Goal: Task Accomplishment & Management: Use online tool/utility

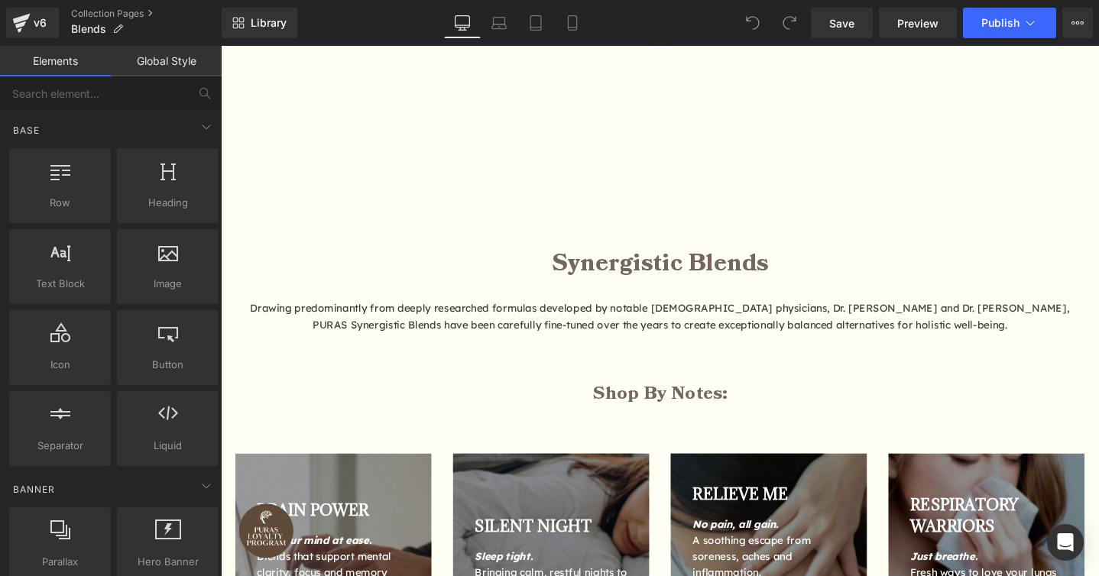
scroll to position [735, 0]
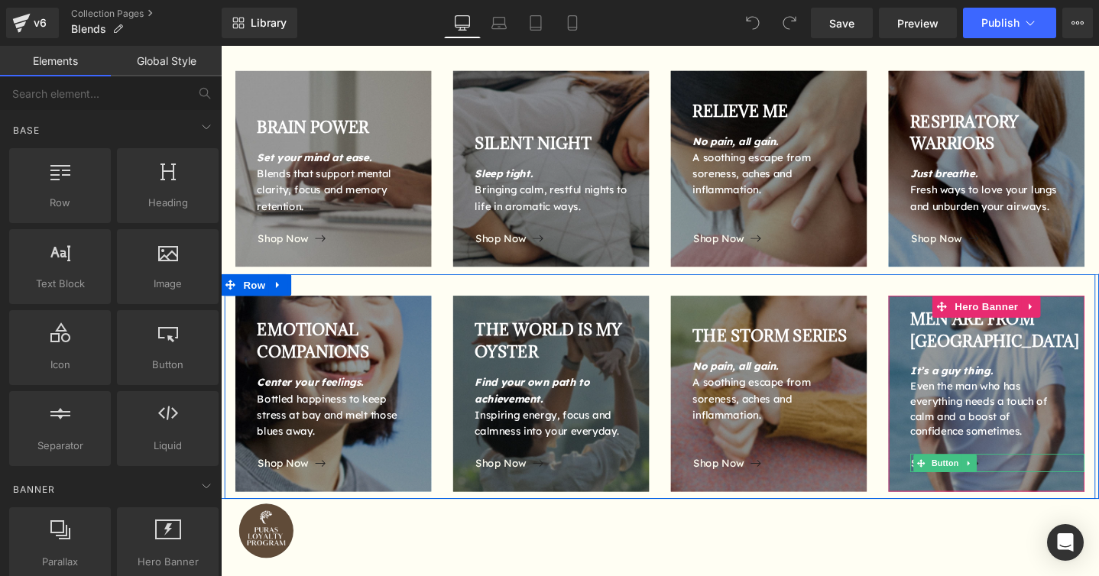
click at [1036, 485] on div "Shop Now" at bounding box center [1038, 485] width 183 height 19
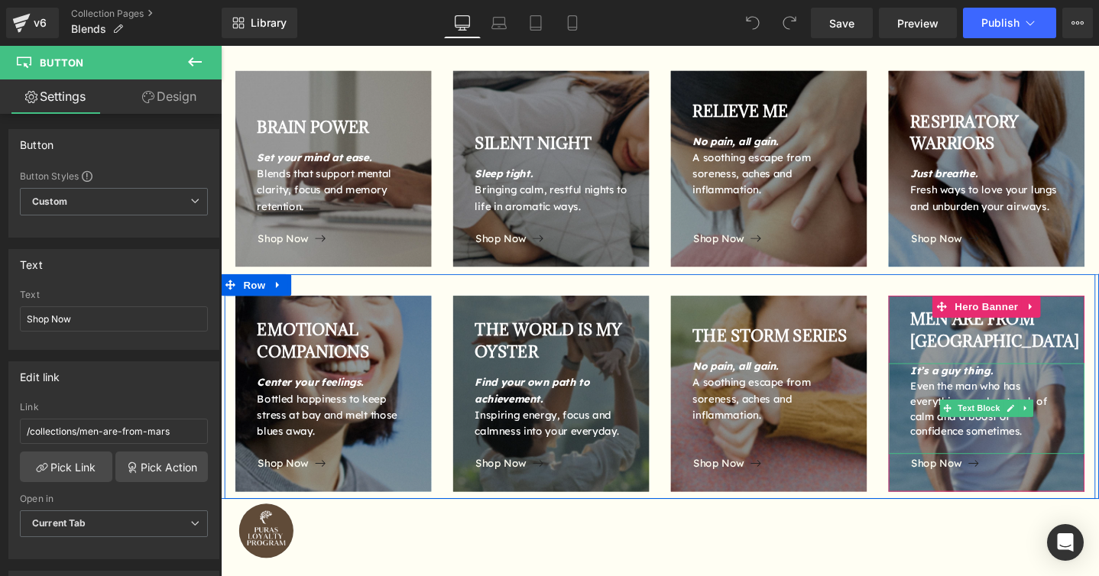
click at [1074, 458] on div "Even the man who has everything needs a touch of calm and a boost of confidence…" at bounding box center [1027, 429] width 161 height 64
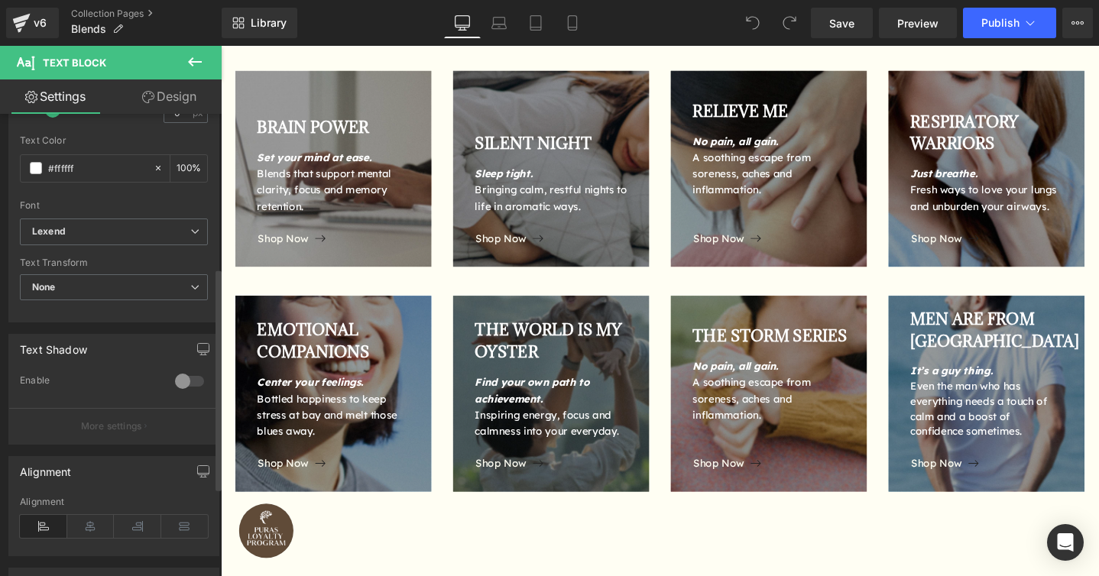
scroll to position [505, 0]
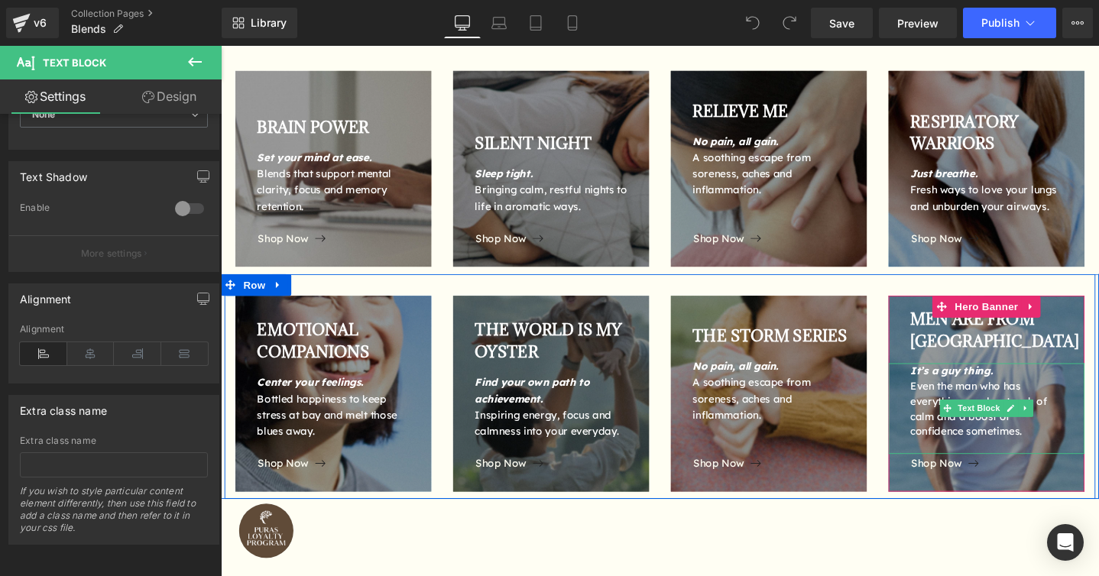
click at [1098, 446] on div "It’s a guy thing. Even the man who has everything needs a touch of calm and a b…" at bounding box center [1027, 429] width 206 height 96
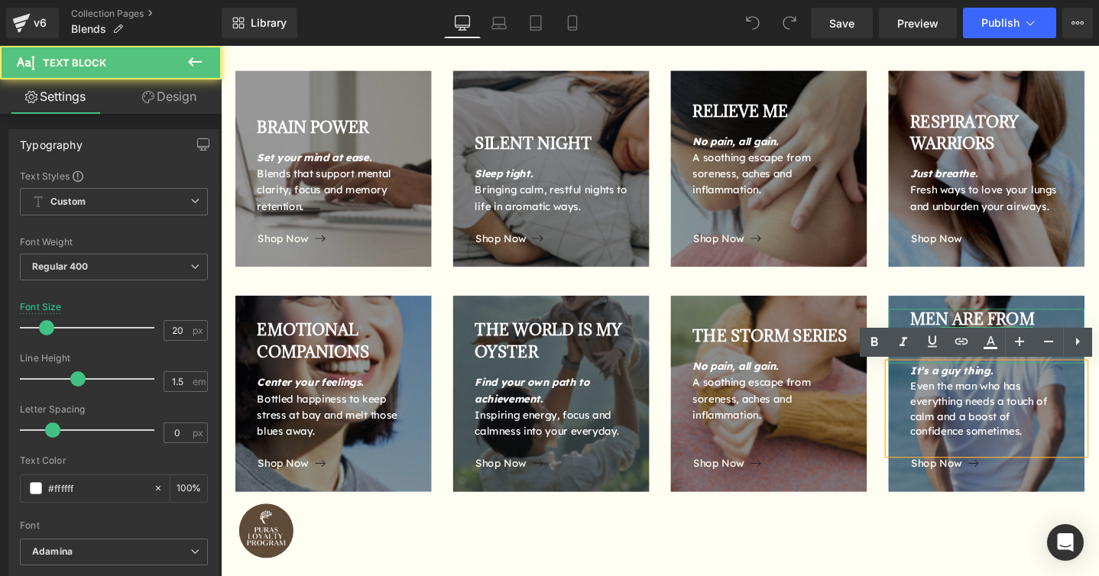
click at [1095, 330] on div "MEN ARE FROM [GEOGRAPHIC_DATA]" at bounding box center [1027, 351] width 206 height 57
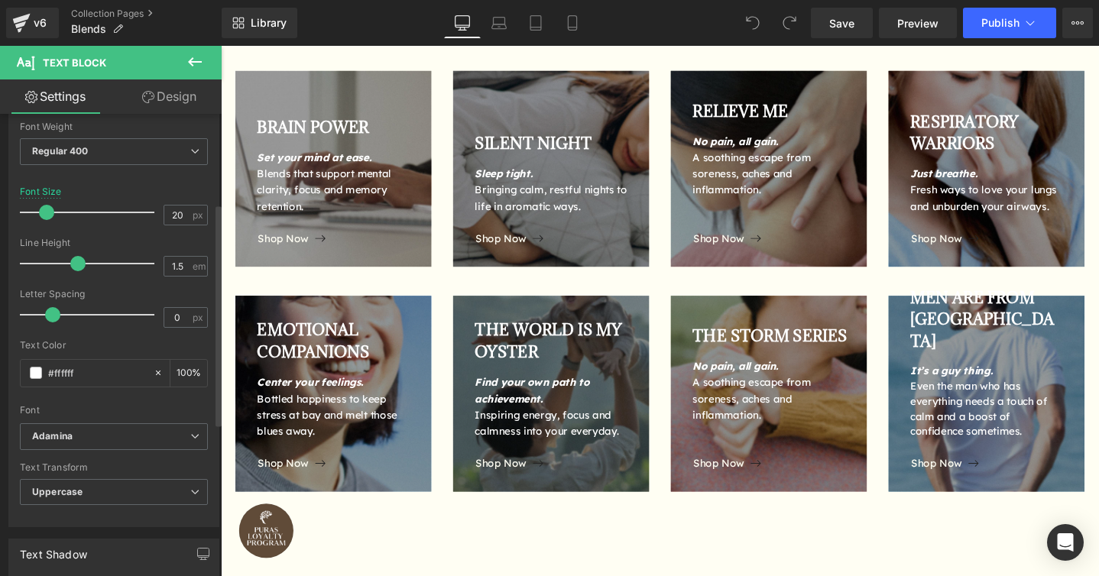
scroll to position [37, 0]
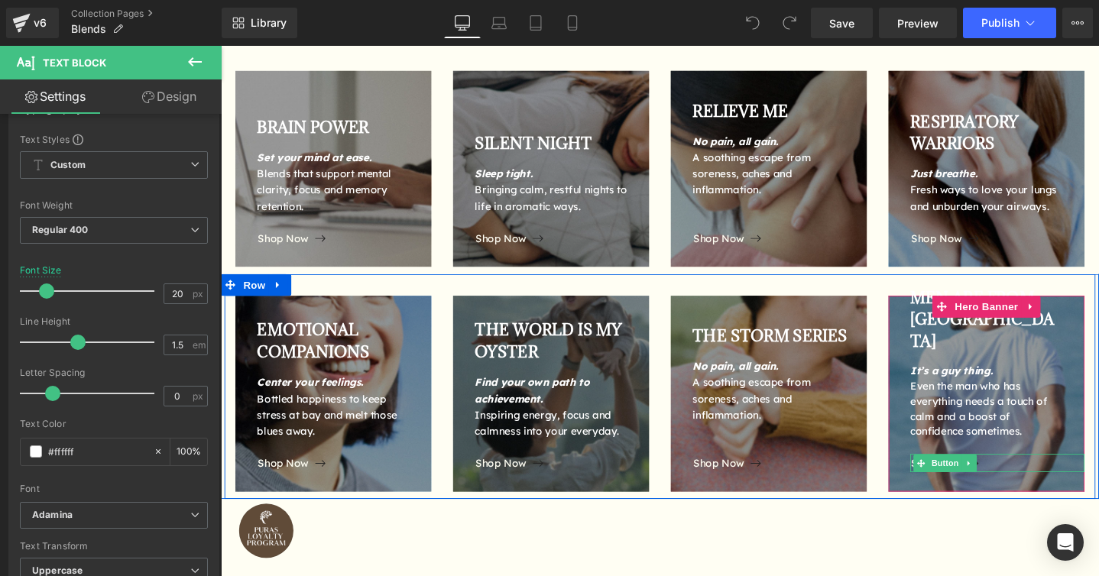
click at [1058, 486] on div "Shop Now" at bounding box center [1038, 485] width 183 height 19
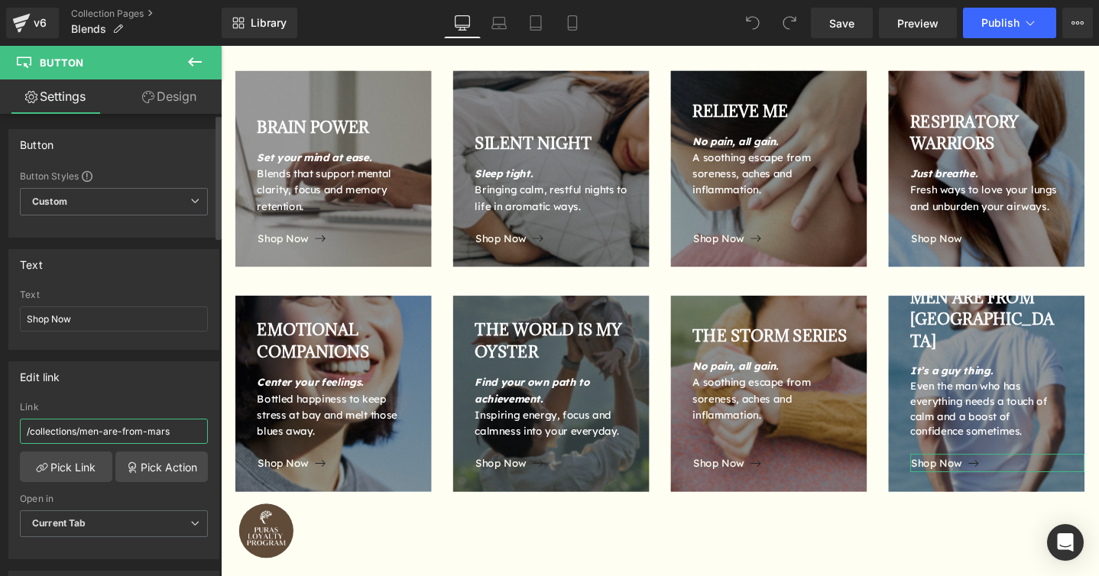
click at [87, 427] on input "/collections/men-are-from-mars" at bounding box center [114, 431] width 188 height 25
click at [72, 469] on link "Pick Link" at bounding box center [66, 467] width 92 height 31
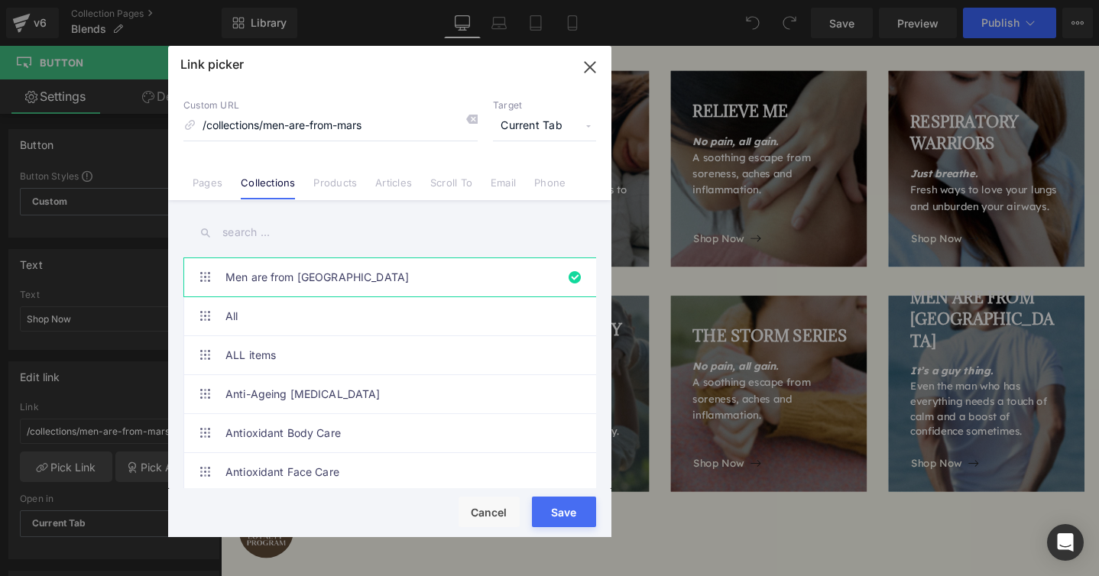
click at [566, 515] on div "Rendering Content" at bounding box center [550, 516] width 94 height 17
click at [394, 131] on input "/collections/men-are-from-mars" at bounding box center [330, 126] width 294 height 29
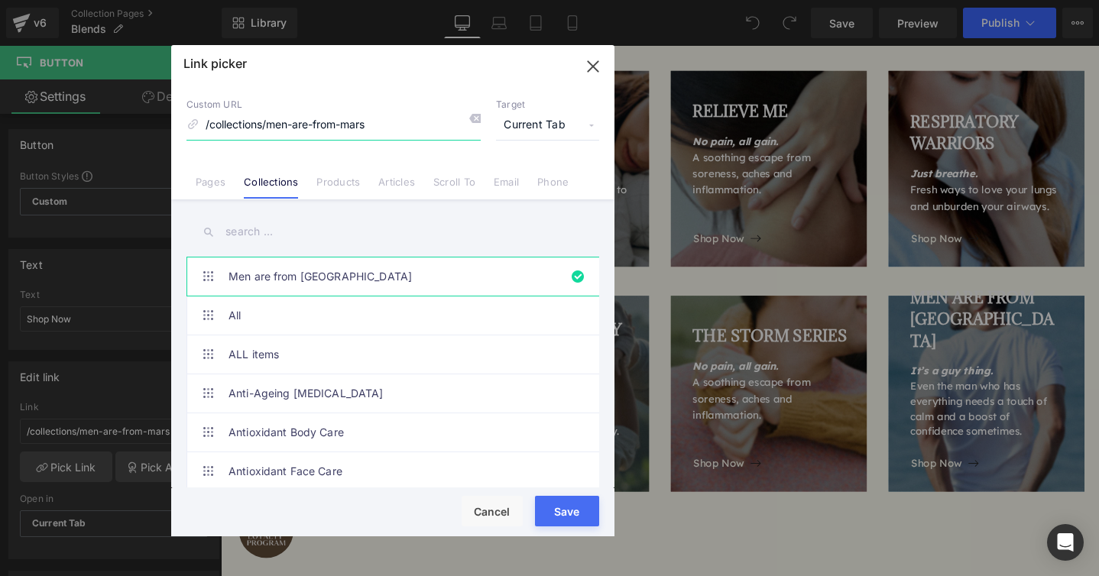
click at [588, 71] on icon "button" at bounding box center [593, 66] width 10 height 10
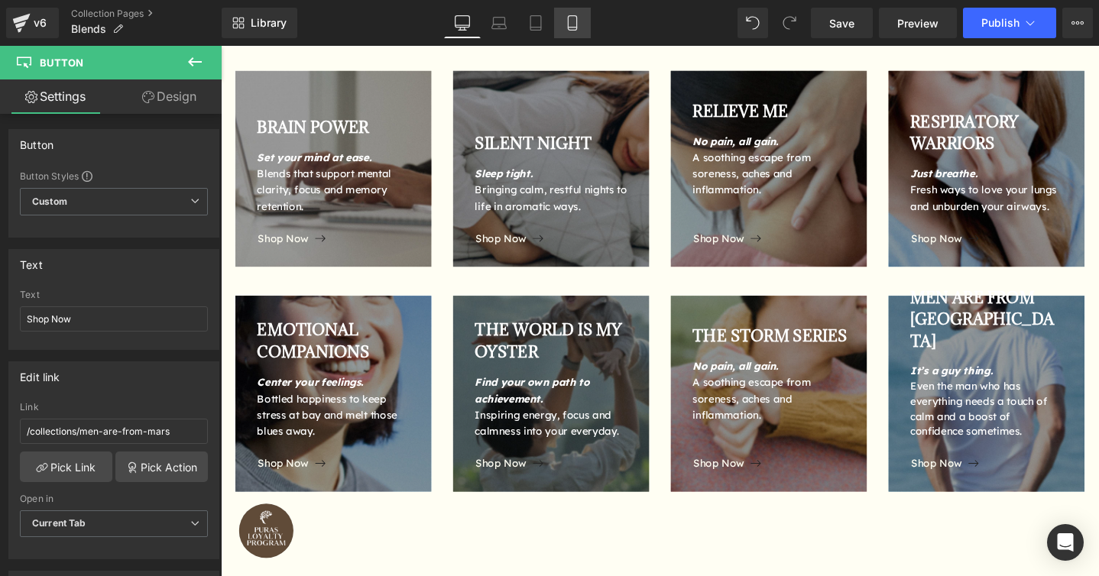
click at [575, 18] on icon at bounding box center [572, 22] width 15 height 15
type input "11.2"
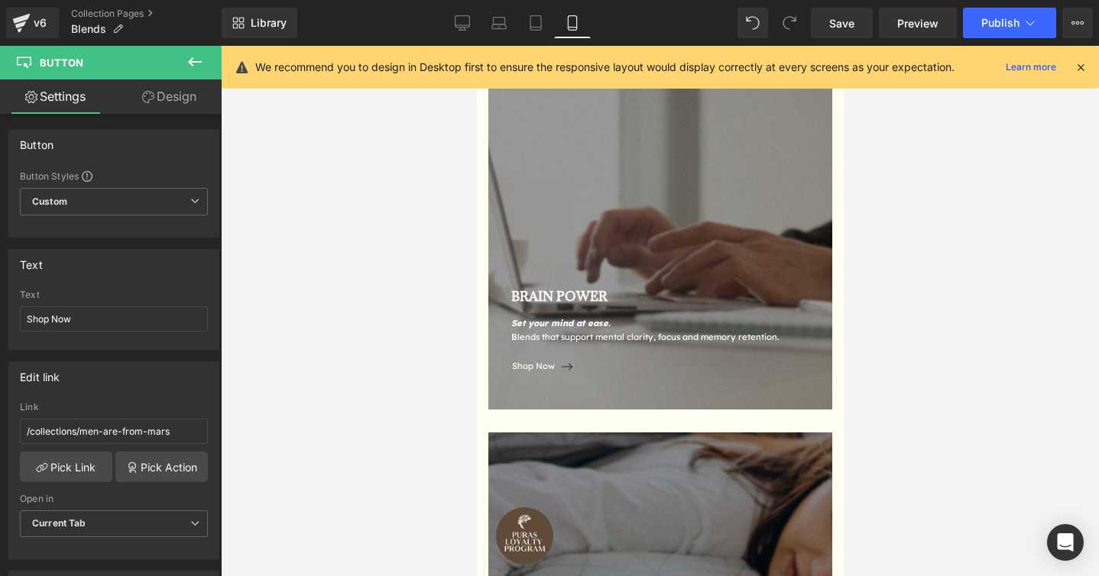
scroll to position [3191, 0]
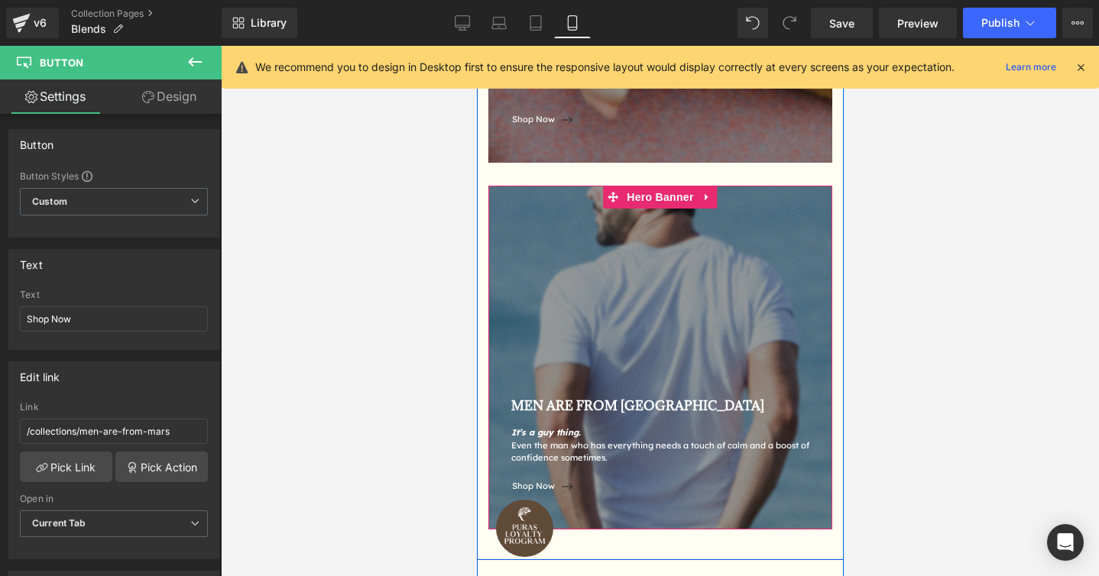
click at [710, 320] on div "MEN ARE FROM MARS Text Block It’s a guy thing. Even the man who has everything …" at bounding box center [660, 358] width 344 height 344
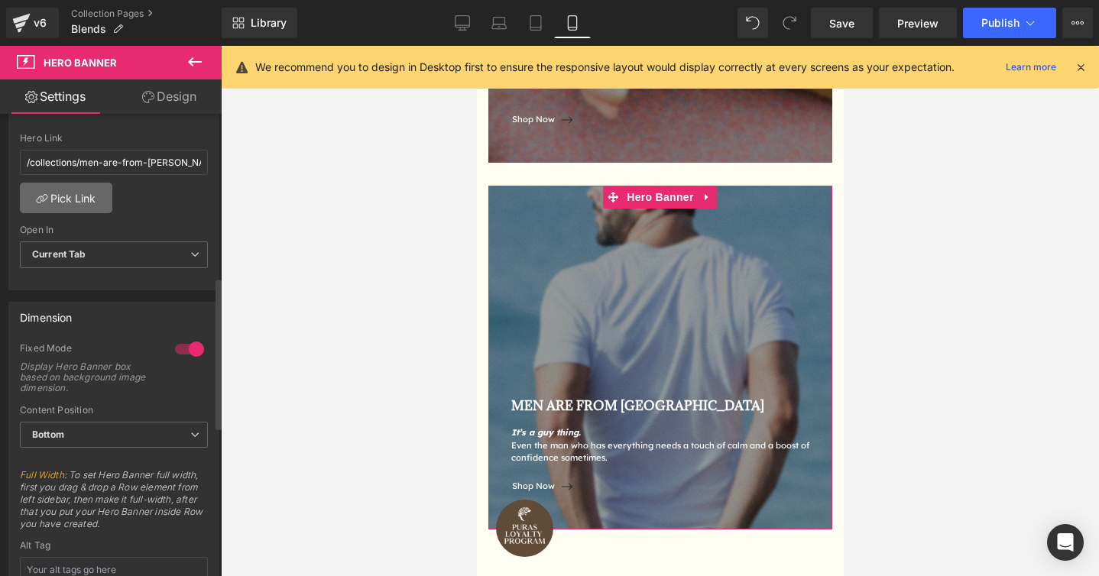
scroll to position [479, 0]
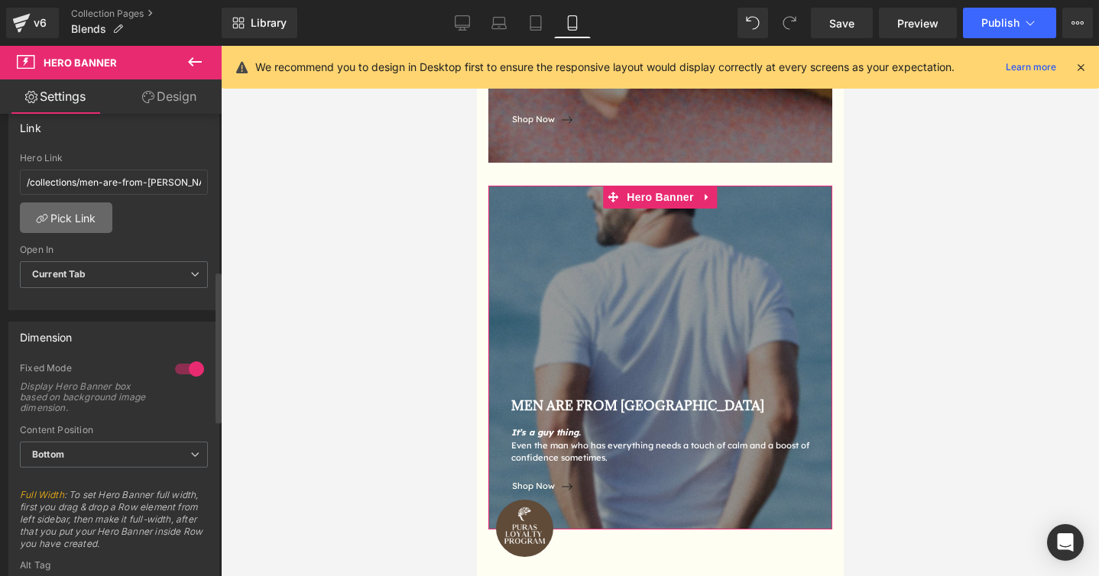
click at [69, 219] on link "Pick Link" at bounding box center [66, 218] width 92 height 31
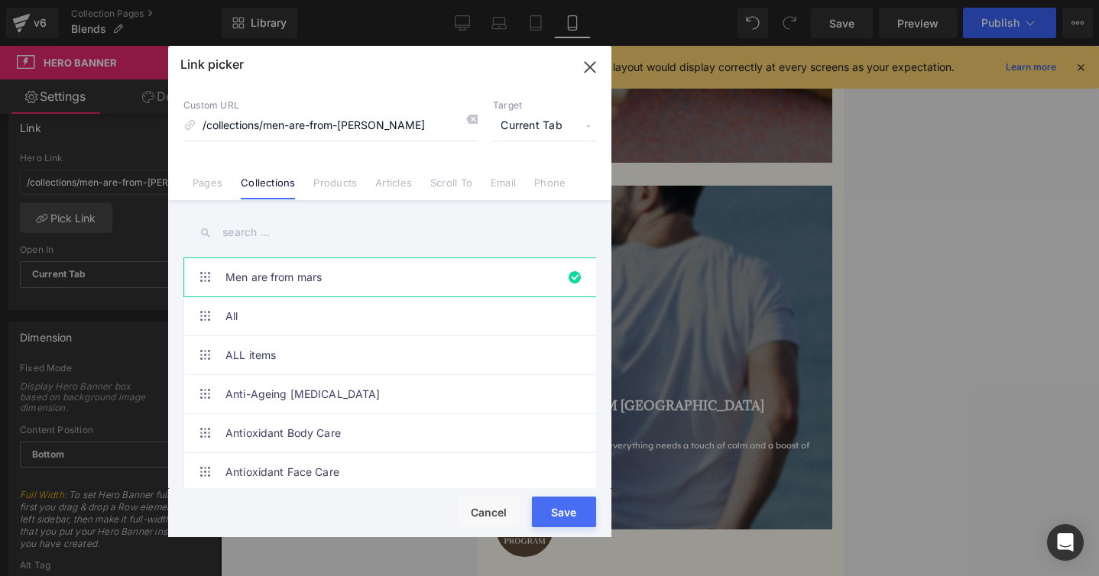
drag, startPoint x: 394, startPoint y: 124, endPoint x: 366, endPoint y: 125, distance: 27.6
click at [366, 125] on input "/collections/men-are-from-[PERSON_NAME]" at bounding box center [330, 126] width 294 height 29
type input "/collections/men-are-from-mars"
click at [559, 505] on button "Save" at bounding box center [564, 512] width 64 height 31
type input "/collections/men-are-from-mars"
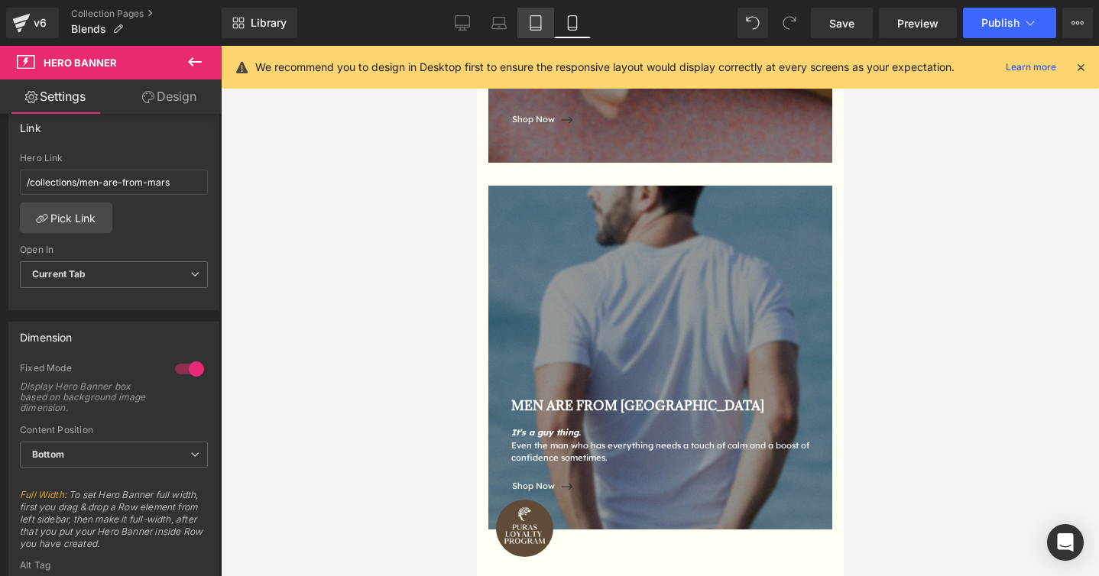
click at [541, 18] on icon at bounding box center [536, 23] width 11 height 15
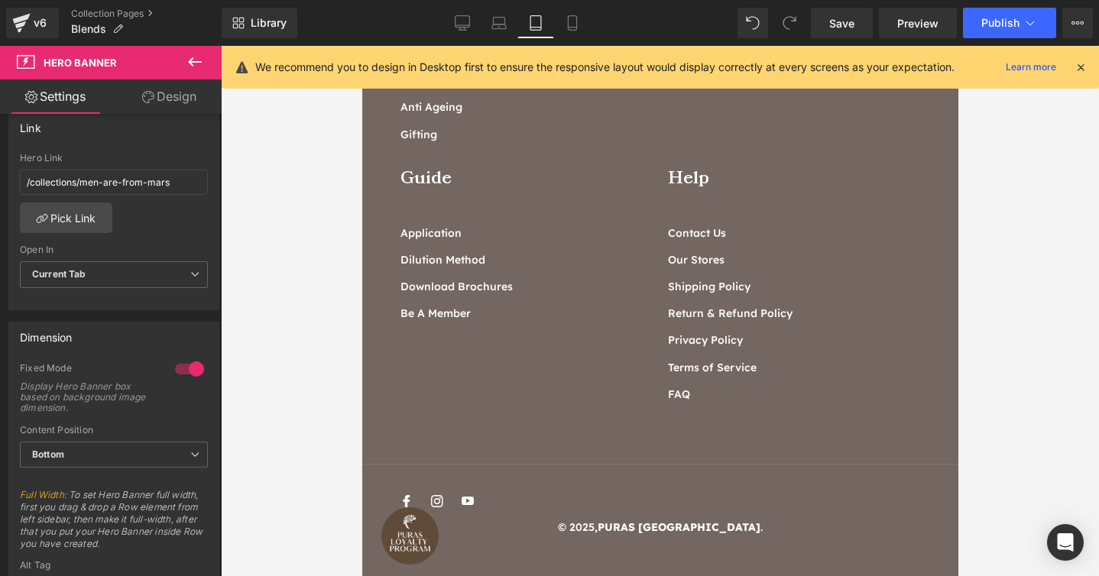
scroll to position [1450, 0]
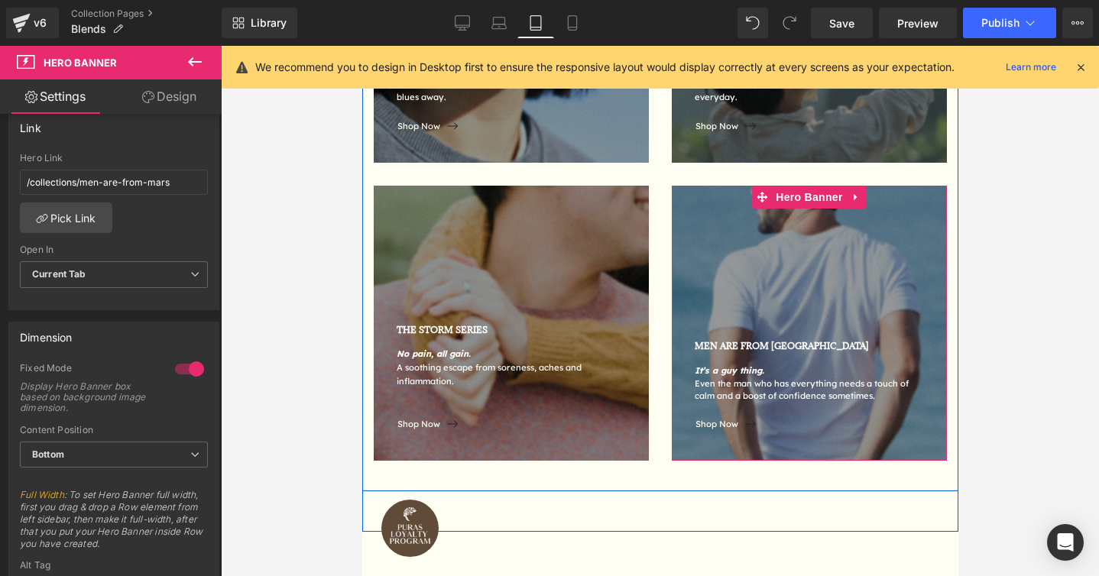
click at [849, 242] on div "MEN ARE FROM MARS Text Block It’s a guy thing. Even the man who has everything …" at bounding box center [808, 323] width 275 height 275
click at [752, 262] on div "MEN ARE FROM MARS Text Block It’s a guy thing. Even the man who has everything …" at bounding box center [808, 323] width 275 height 275
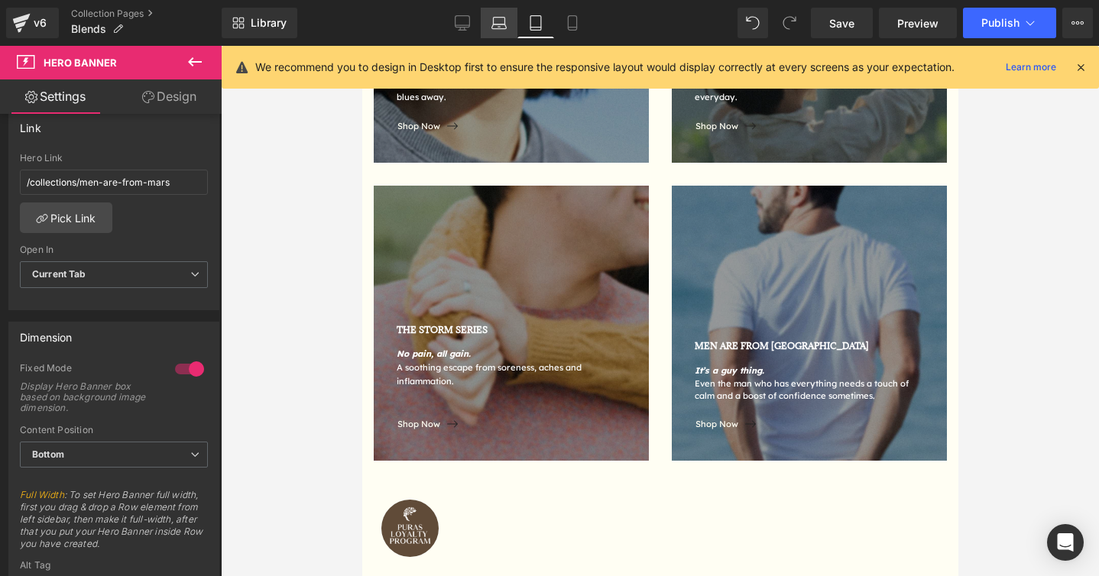
click at [492, 24] on link "Laptop" at bounding box center [499, 23] width 37 height 31
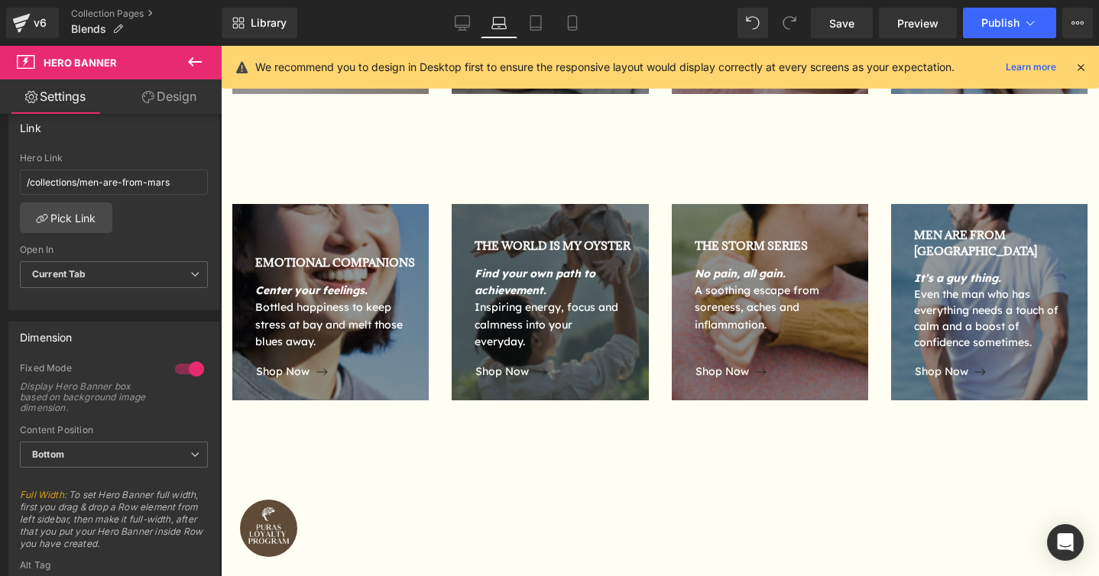
scroll to position [939, 0]
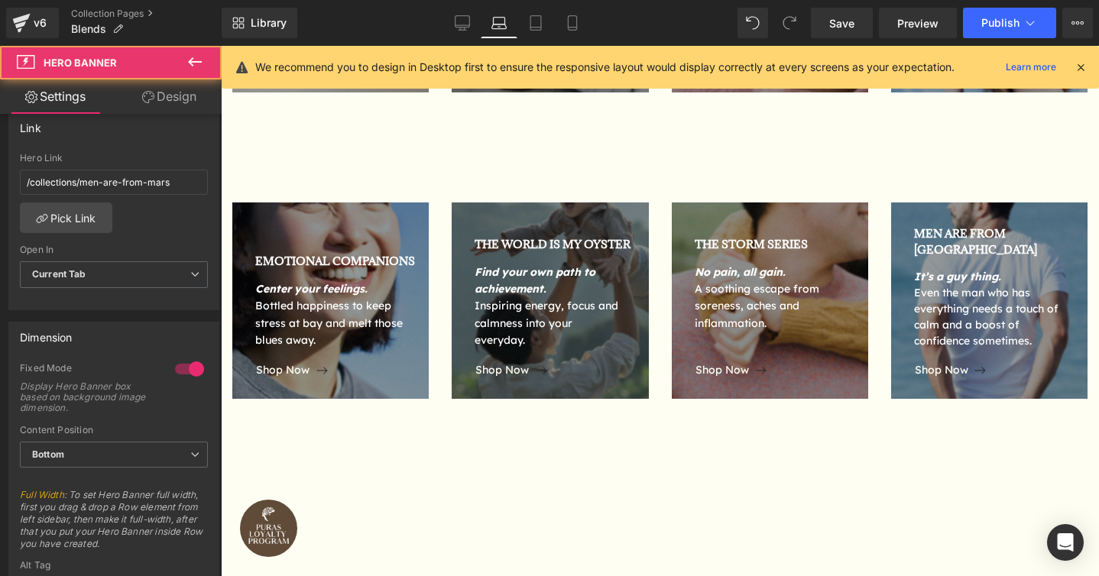
click at [978, 203] on div "MEN ARE FROM MARS Text Block It’s a guy thing. Even the man who has everything …" at bounding box center [989, 301] width 196 height 196
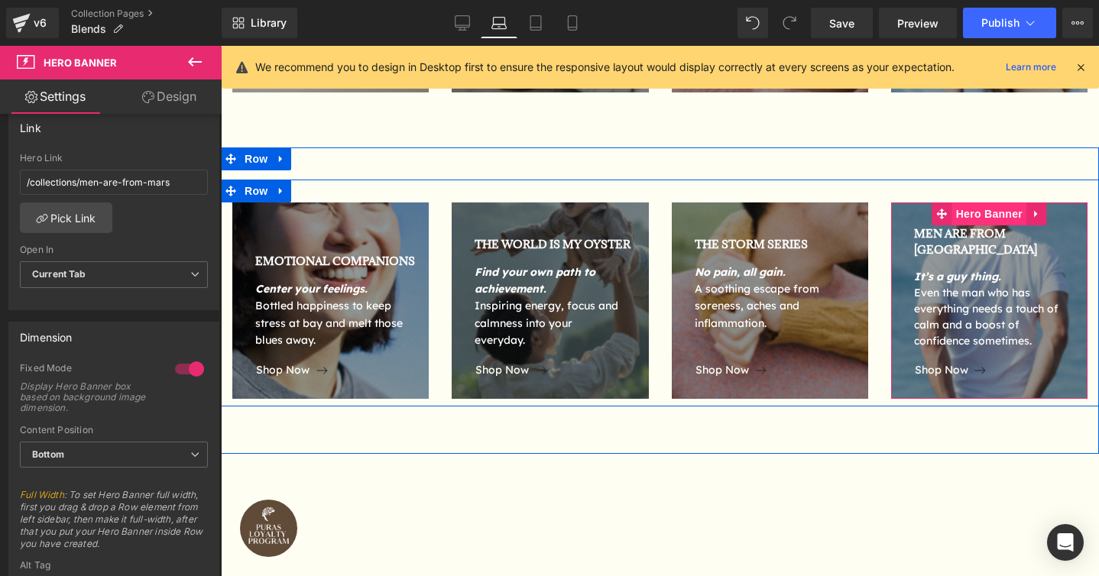
click at [982, 206] on span "Hero Banner" at bounding box center [989, 214] width 74 height 23
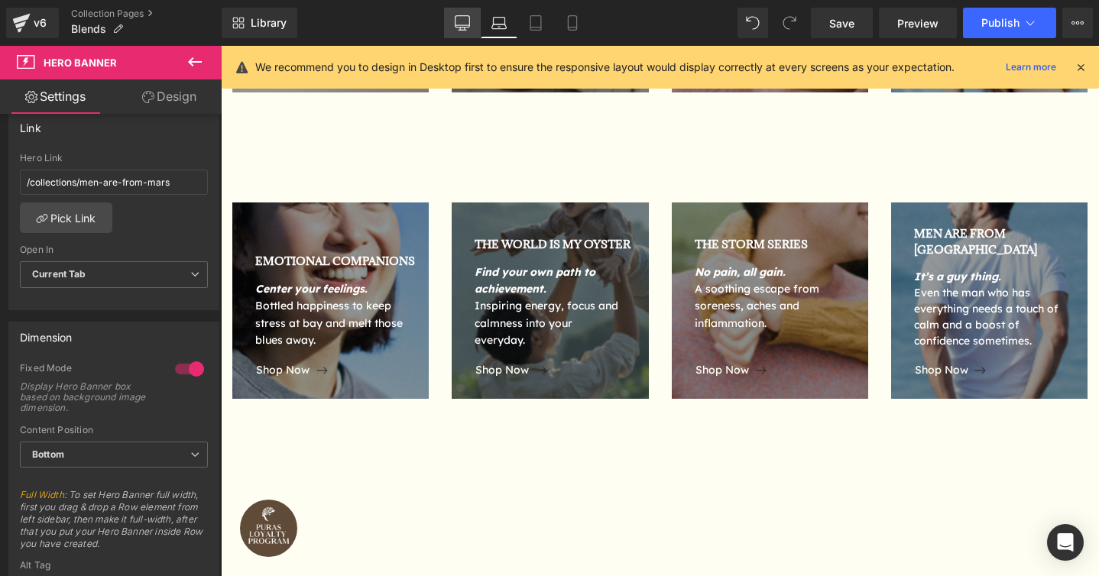
click at [466, 20] on icon at bounding box center [462, 22] width 15 height 15
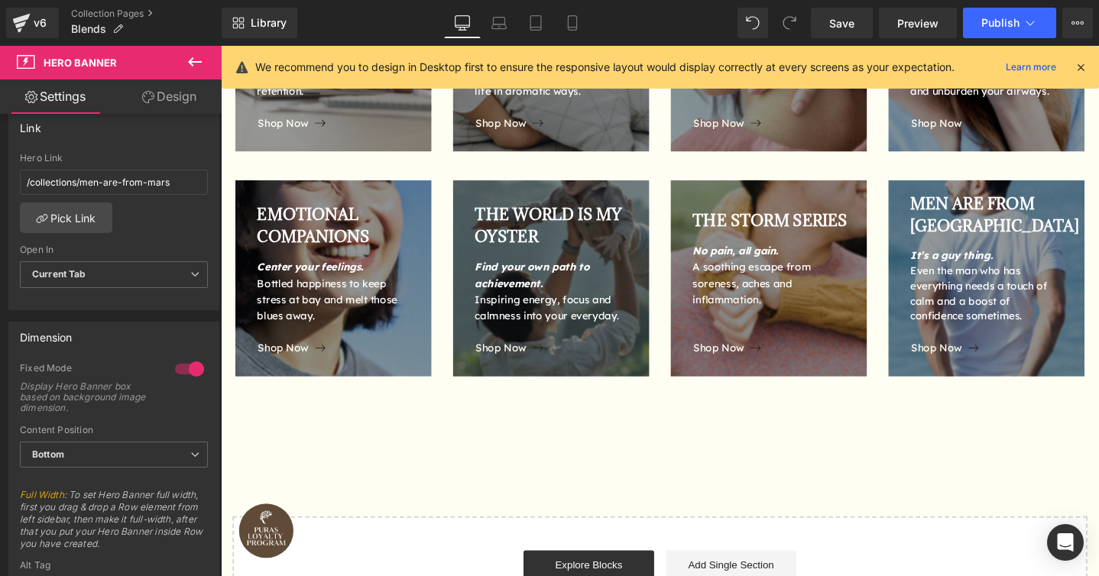
scroll to position [859, 0]
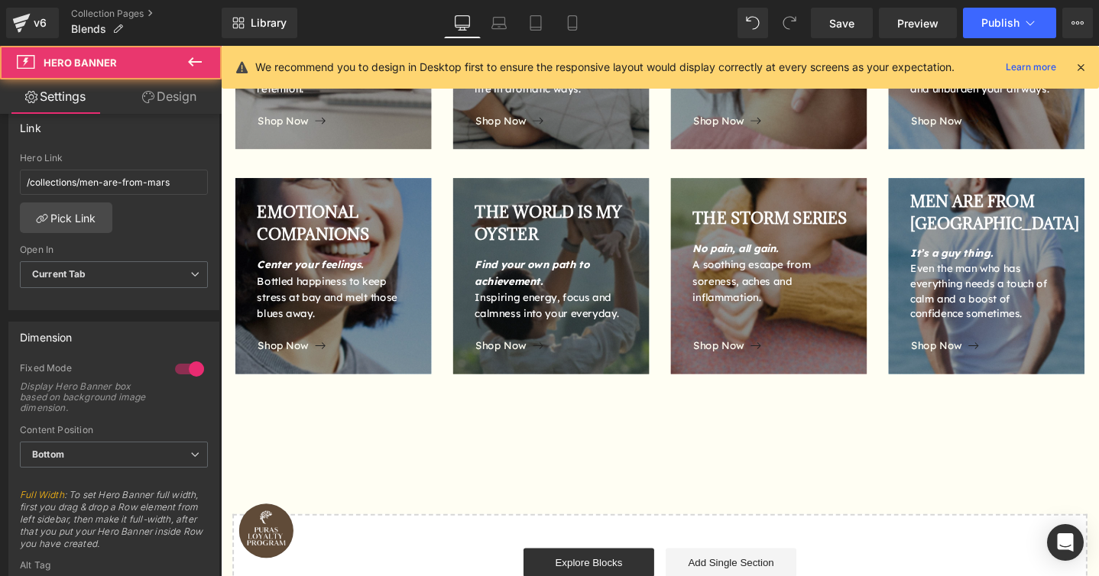
click at [1030, 192] on div "EMOTIONAL COMPANIONS Text Block Center your feelings. Bottled happiness to keep…" at bounding box center [683, 280] width 925 height 237
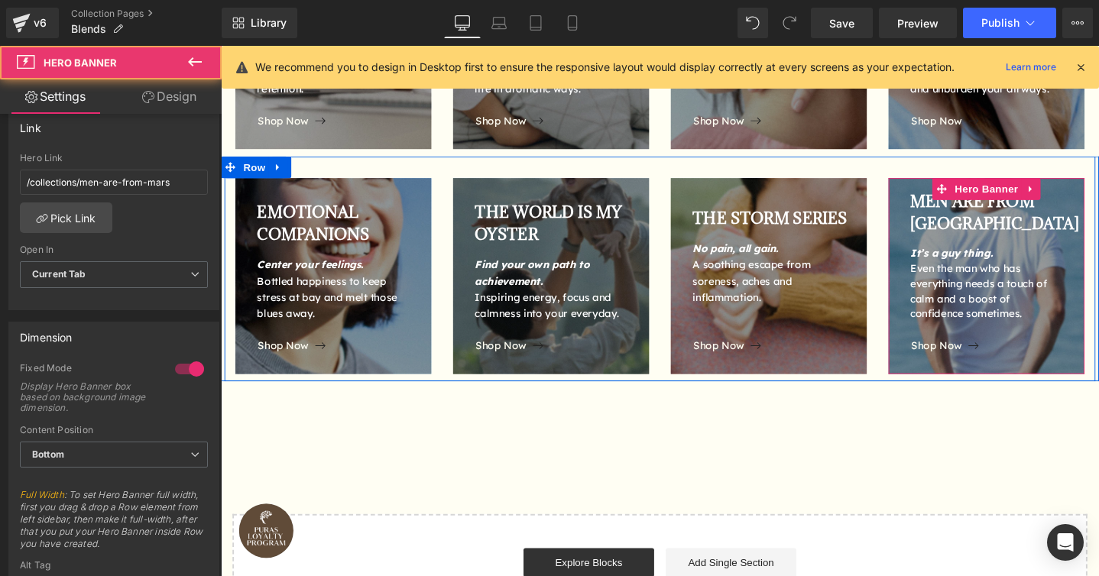
click at [1030, 192] on span "Hero Banner" at bounding box center [1027, 196] width 74 height 23
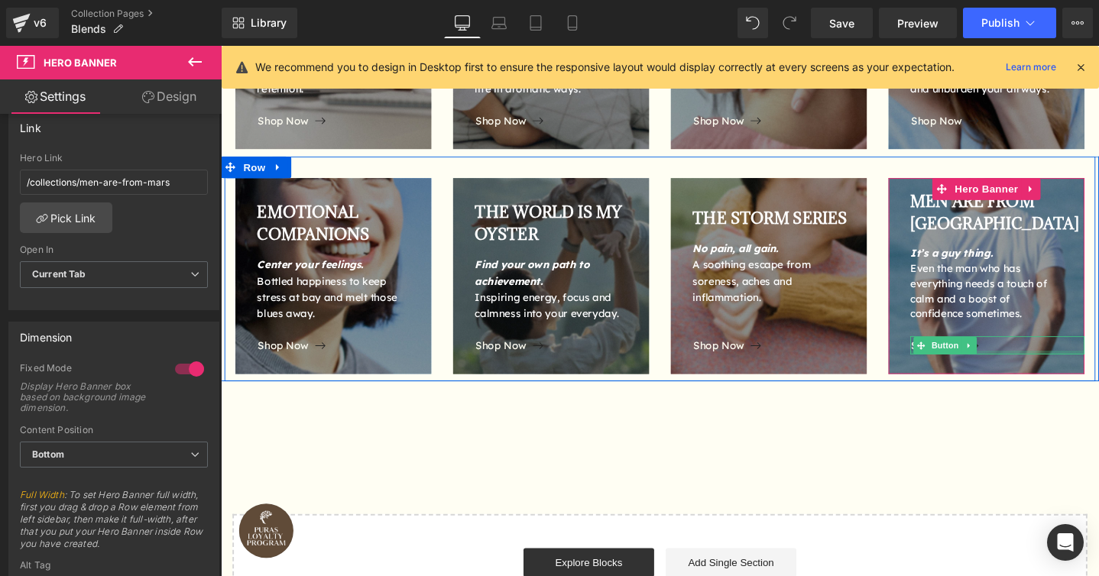
click at [1058, 370] on div at bounding box center [1038, 369] width 183 height 4
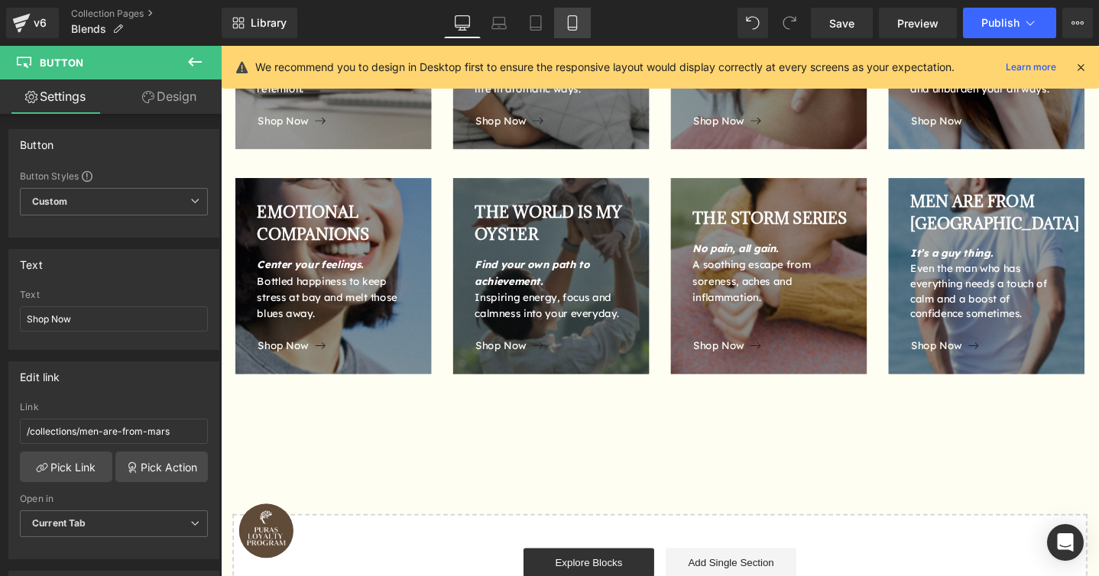
click at [575, 16] on icon at bounding box center [572, 23] width 8 height 15
type input "11.2"
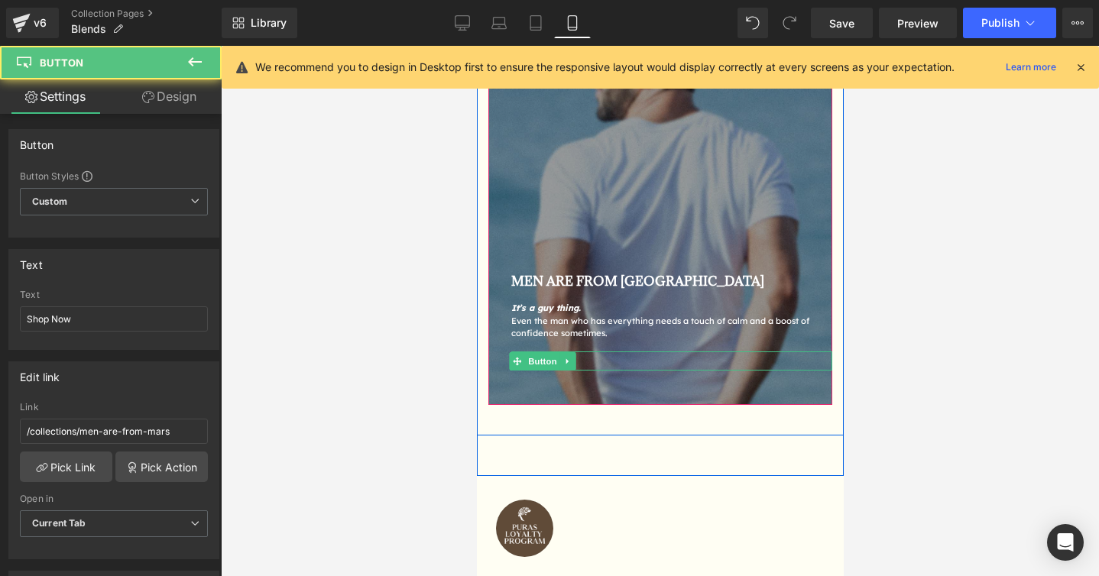
click at [733, 364] on div "Shop Now" at bounding box center [671, 361] width 321 height 19
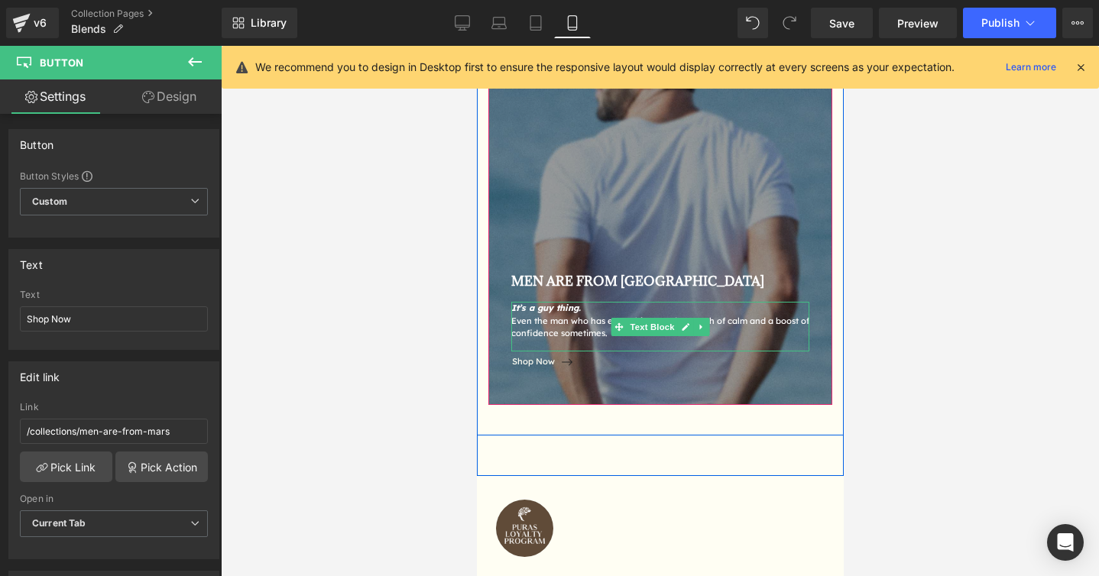
click at [742, 323] on div "Even the man who has everything needs a touch of calm and a boost of confidence…" at bounding box center [660, 328] width 298 height 26
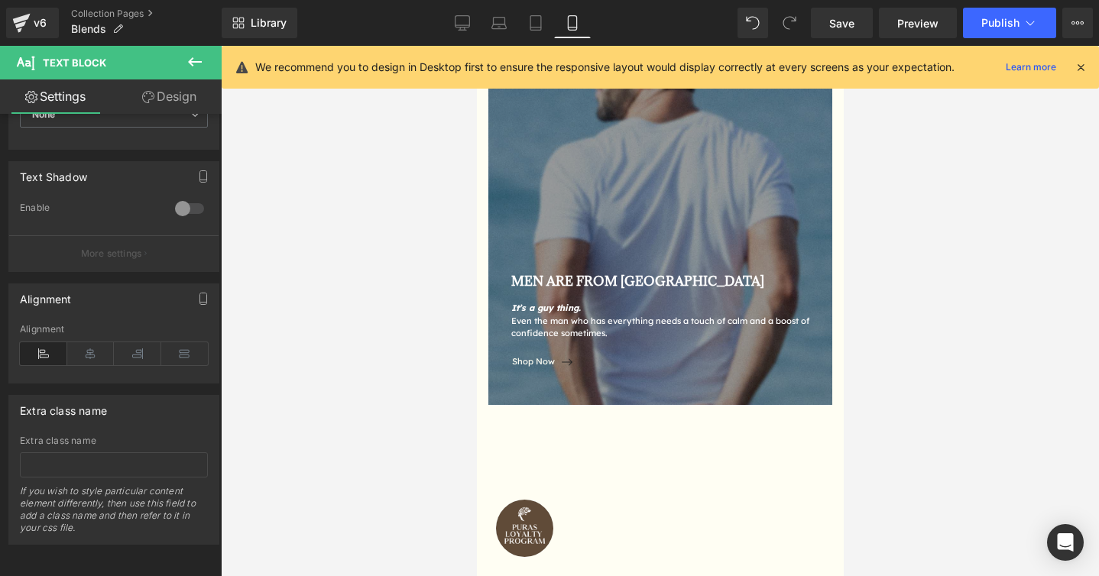
scroll to position [123, 0]
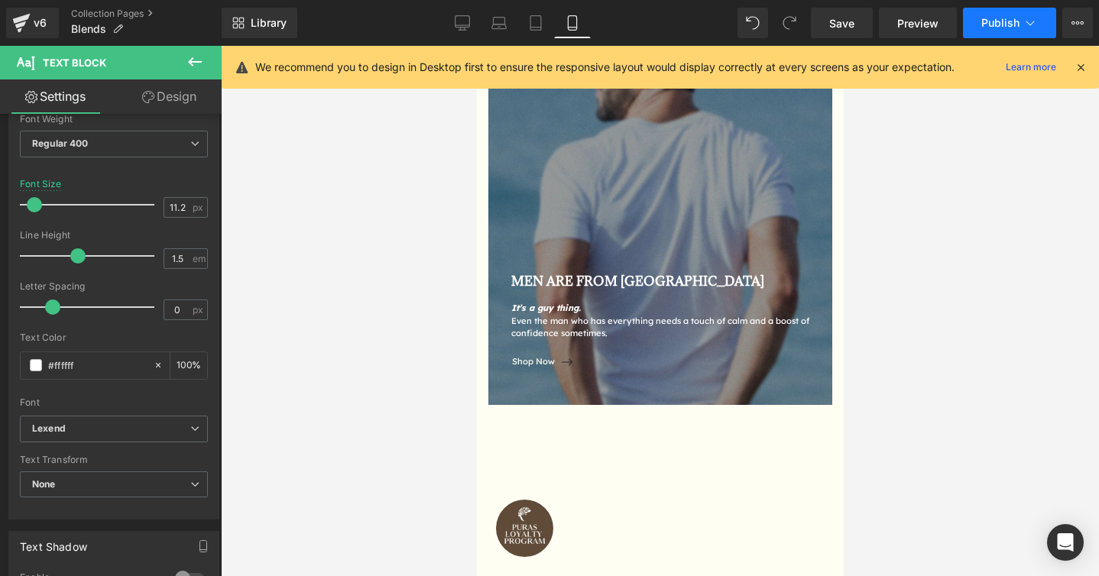
click at [1017, 19] on span "Publish" at bounding box center [1001, 23] width 38 height 12
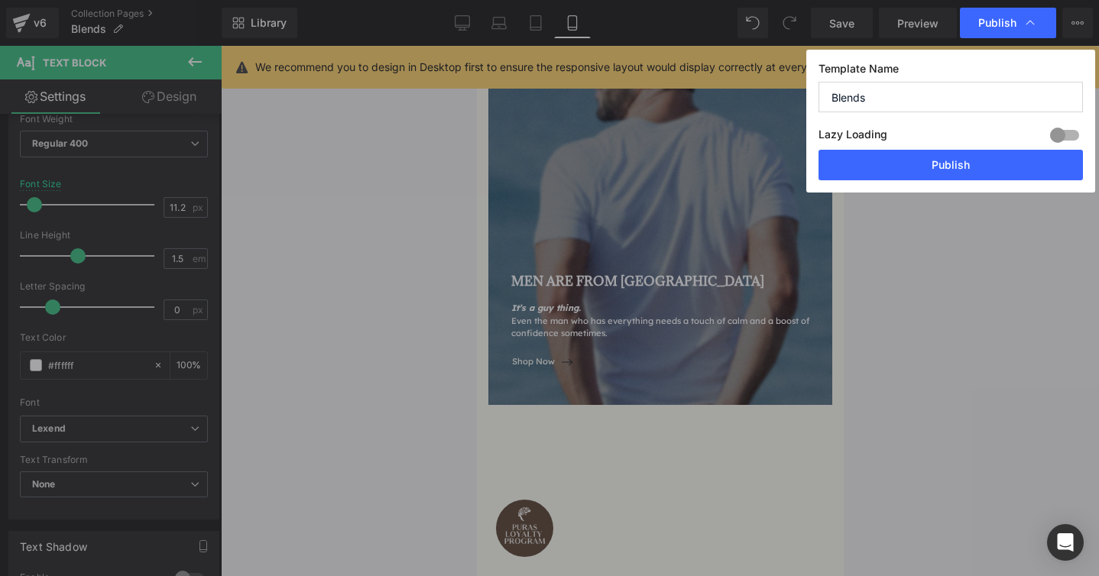
click at [906, 171] on button "Publish" at bounding box center [951, 165] width 264 height 31
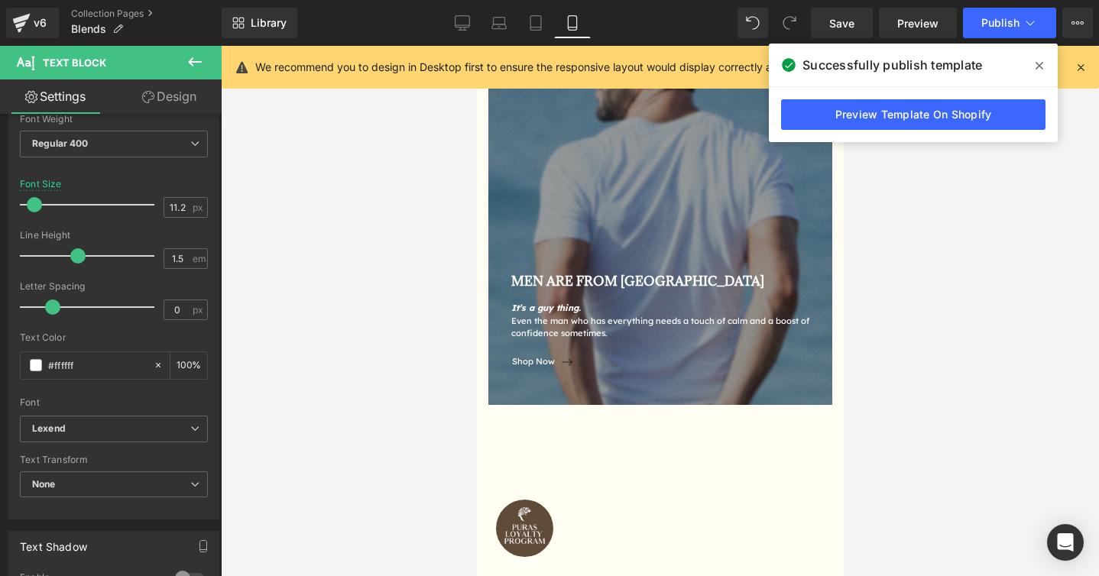
drag, startPoint x: 1037, startPoint y: 67, endPoint x: 1063, endPoint y: 67, distance: 25.2
click at [1037, 67] on icon at bounding box center [1040, 66] width 8 height 12
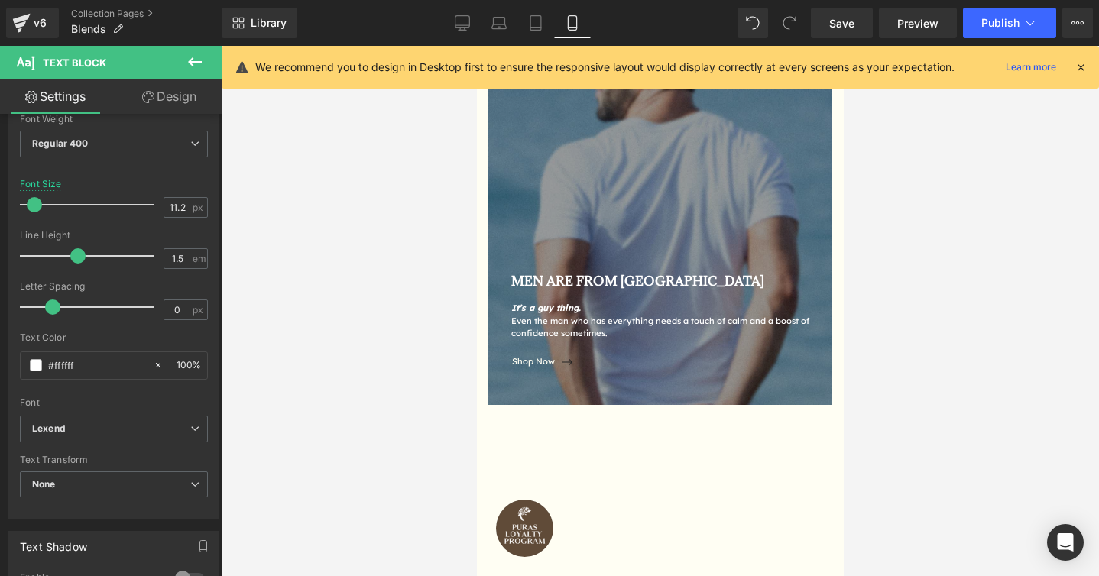
drag, startPoint x: 1085, startPoint y: 79, endPoint x: 1082, endPoint y: 70, distance: 9.5
click at [1085, 78] on div "We recommend you to design in Desktop first to ensure the responsive layout wou…" at bounding box center [661, 67] width 878 height 43
click at [1082, 70] on icon at bounding box center [1081, 67] width 14 height 14
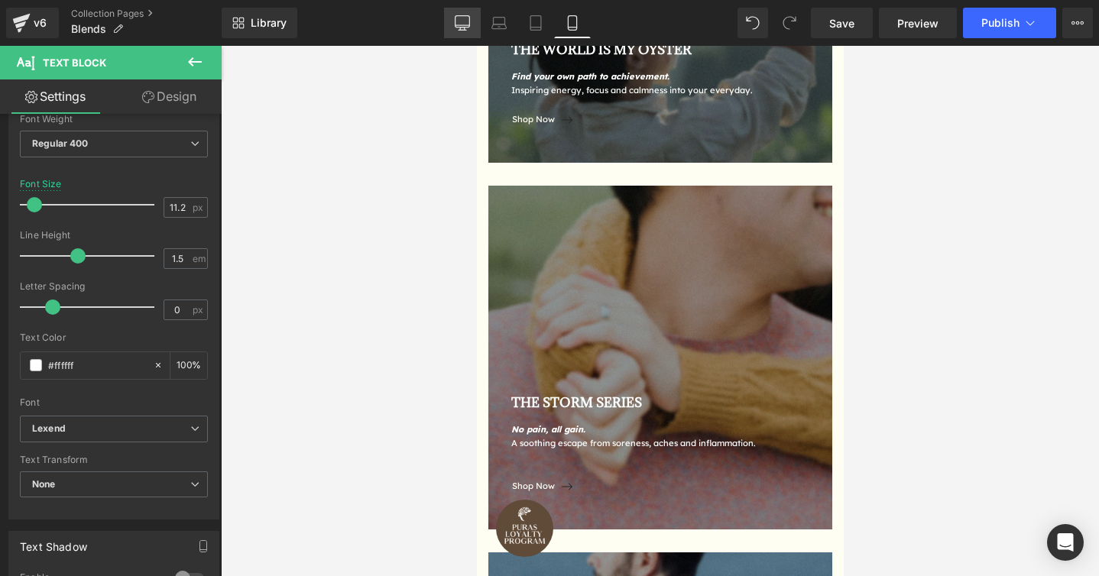
click at [470, 16] on icon at bounding box center [462, 22] width 15 height 15
type input "14"
type input "100"
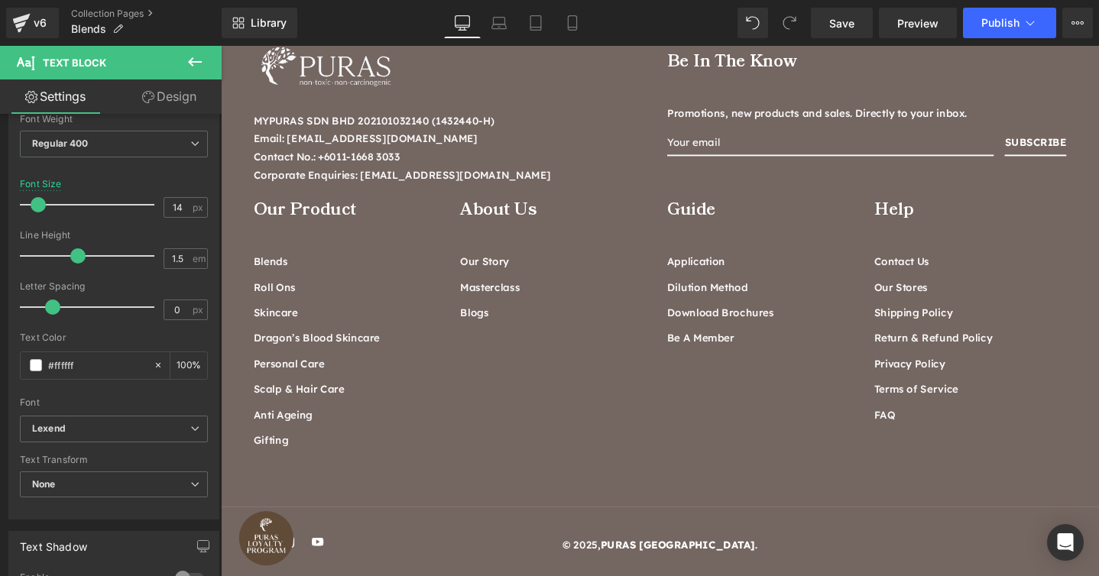
scroll to position [322, 0]
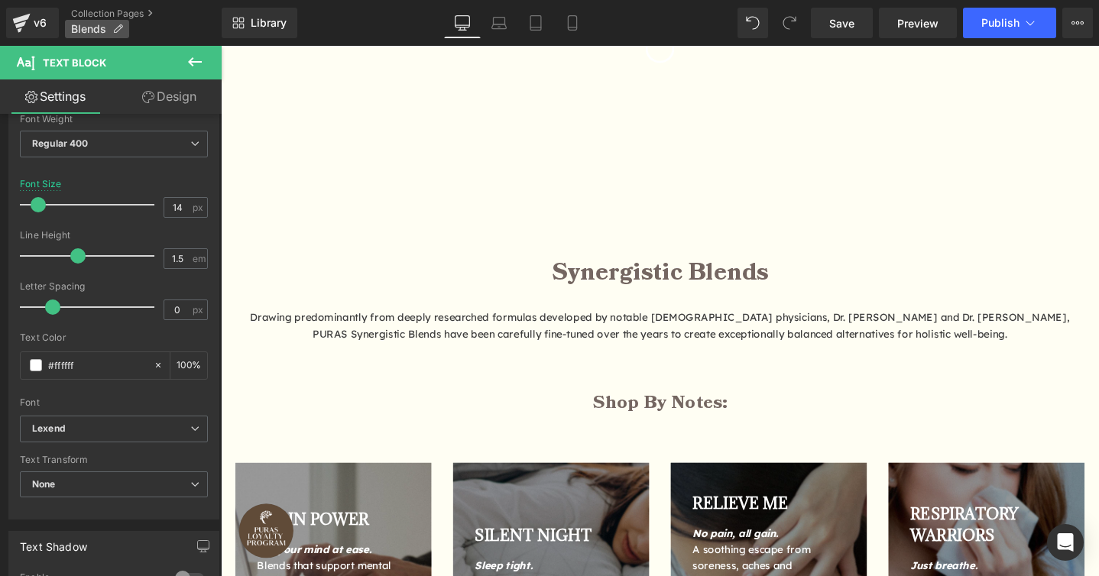
click at [66, 20] on p "Blends" at bounding box center [97, 29] width 64 height 18
click at [31, 28] on div "v6" at bounding box center [40, 23] width 19 height 20
